Goal: Information Seeking & Learning: Find specific fact

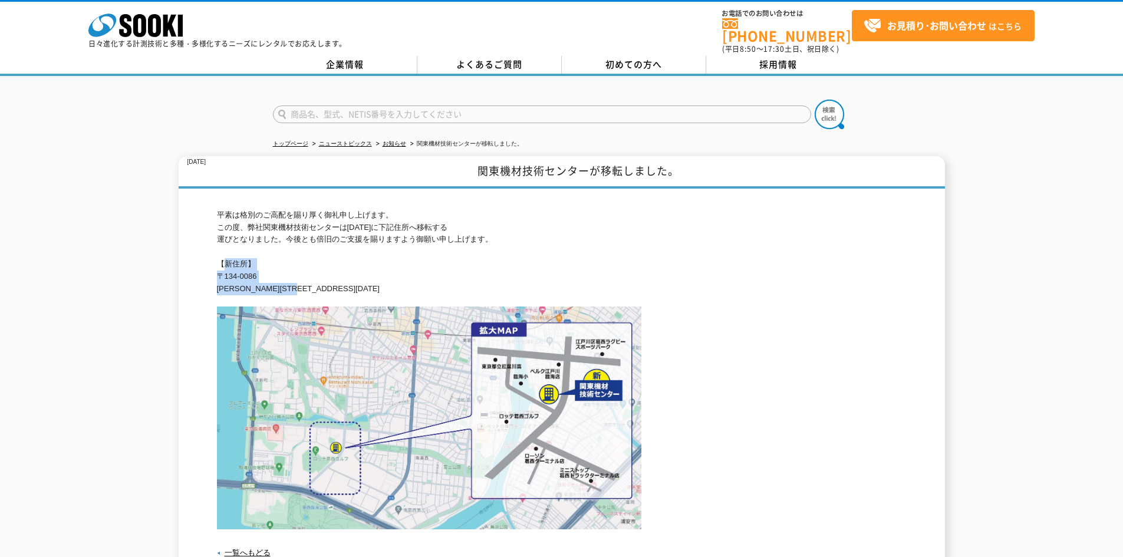
drag, startPoint x: 220, startPoint y: 258, endPoint x: 332, endPoint y: 287, distance: 115.8
click at [332, 287] on p "平素は格別のご高配を賜り厚く御礼申し上げます。 この度、弊社関東機材技術センターは[DATE]に下記住所へ移転する 運びとなりました。今後とも倍旧のご支援を賜…" at bounding box center [562, 252] width 690 height 86
copy p "【新住所】 [STREET_ADDRESS][PERSON_NAME][DATE]"
click at [488, 160] on h1 "関東機材技術センターが移転しました。" at bounding box center [562, 172] width 766 height 32
drag, startPoint x: 486, startPoint y: 162, endPoint x: 597, endPoint y: 166, distance: 110.3
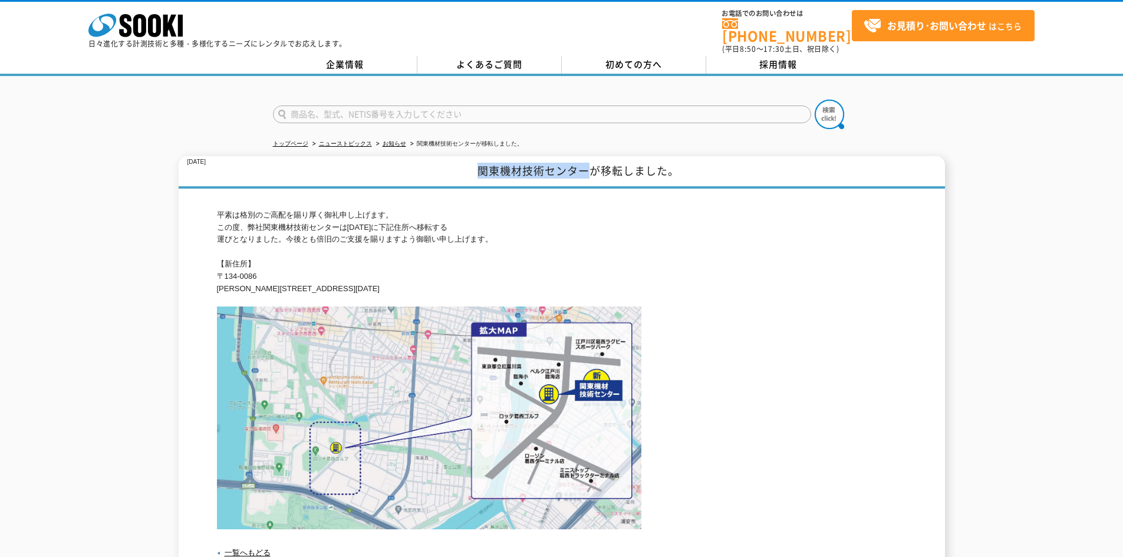
click at [597, 166] on h1 "関東機材技術センターが移転しました。" at bounding box center [562, 172] width 766 height 32
copy h1 "関東機材技術センター"
drag, startPoint x: 326, startPoint y: 279, endPoint x: 210, endPoint y: 270, distance: 115.9
click at [210, 270] on div "[DATE] 関東機材技術センターが移転しました。 平素は格別のご高配を賜り厚く御礼申し上げます。 この度、弊社関東機材技術センターは[DATE]に下記住所へ…" at bounding box center [562, 362] width 766 height 412
copy p "[STREET_ADDRESS][PERSON_NAME][DATE]"
